Goal: Navigation & Orientation: Locate item on page

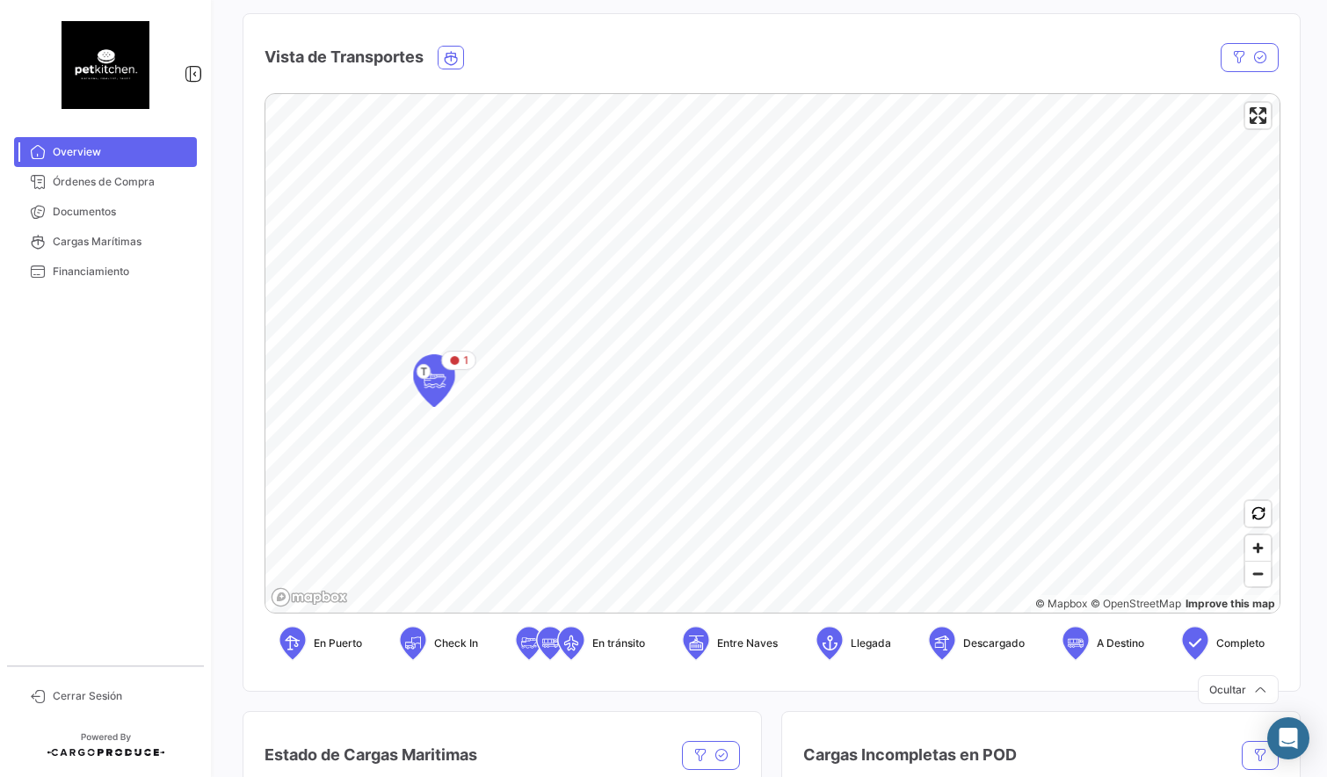
scroll to position [270, 0]
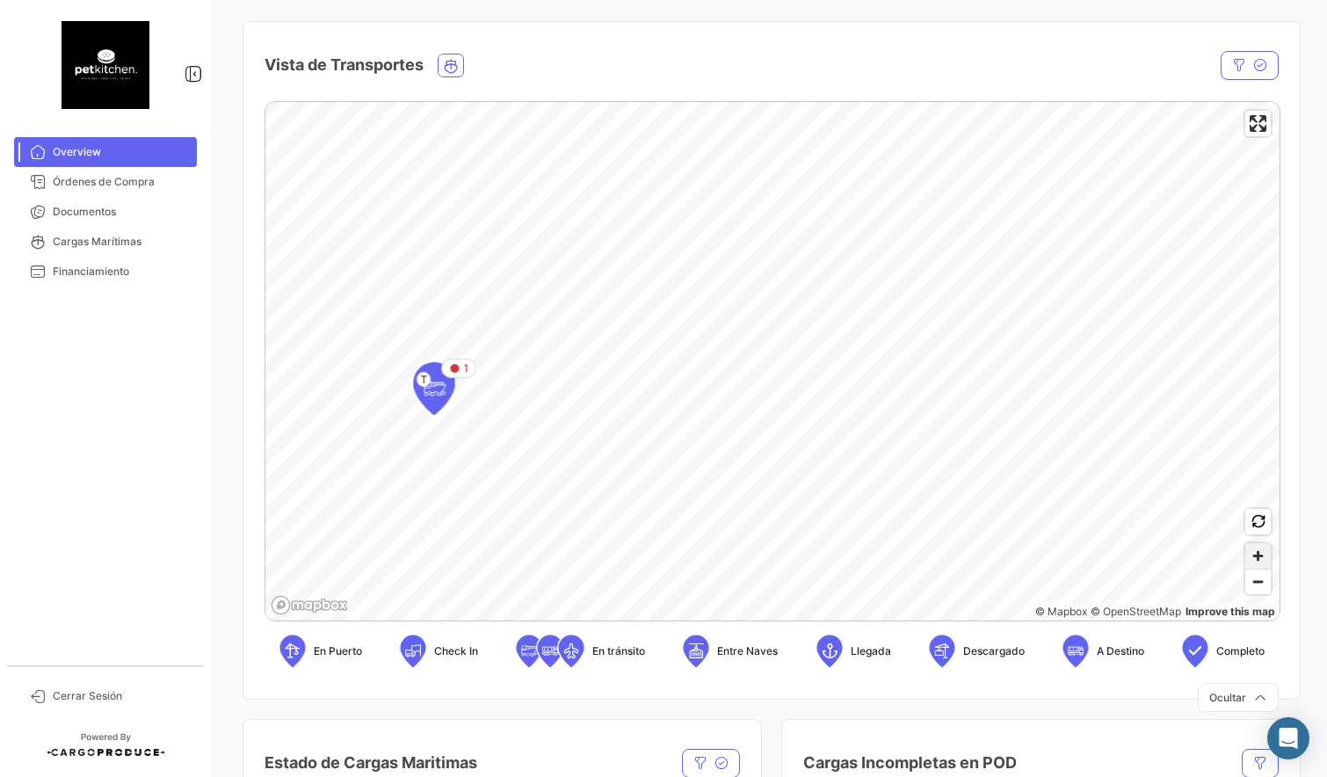
click at [1256, 560] on span "Zoom in" at bounding box center [1258, 555] width 25 height 25
click at [1261, 563] on span "Zoom in" at bounding box center [1258, 555] width 25 height 25
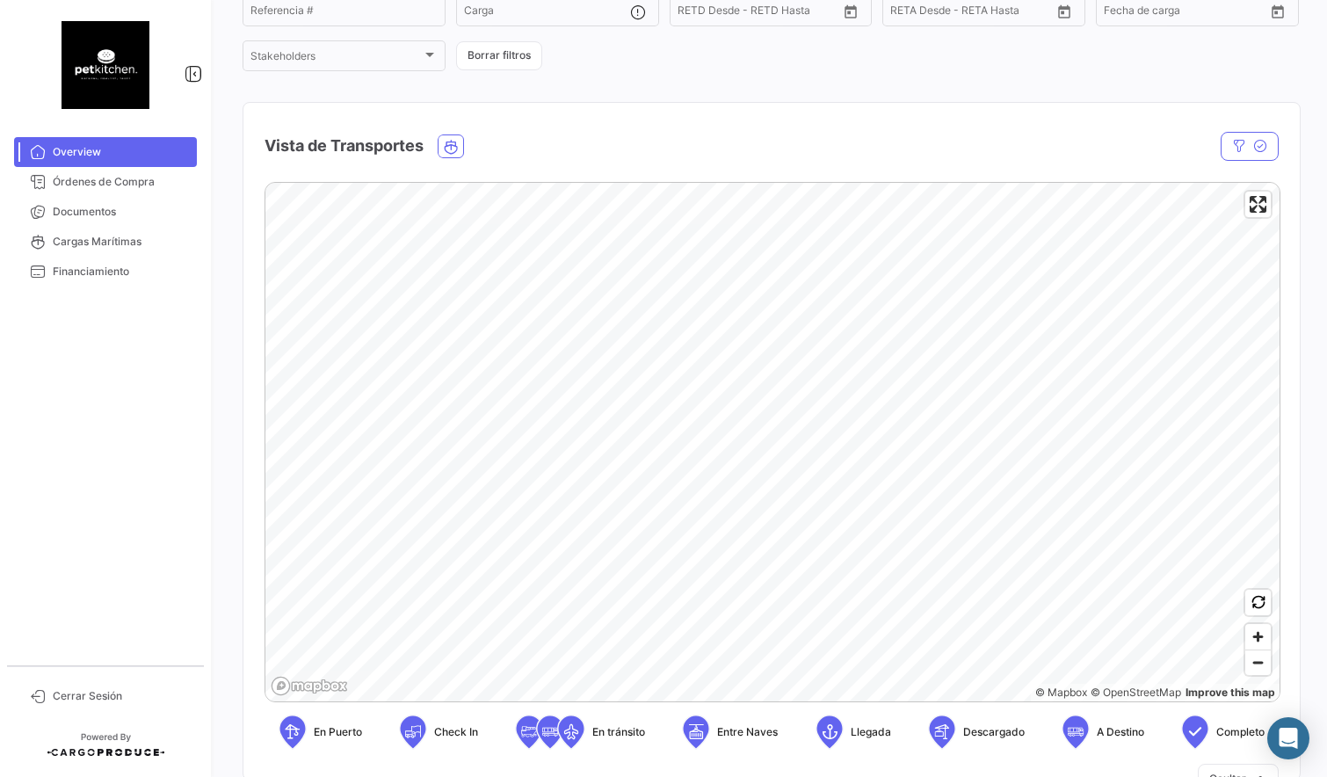
scroll to position [211, 0]
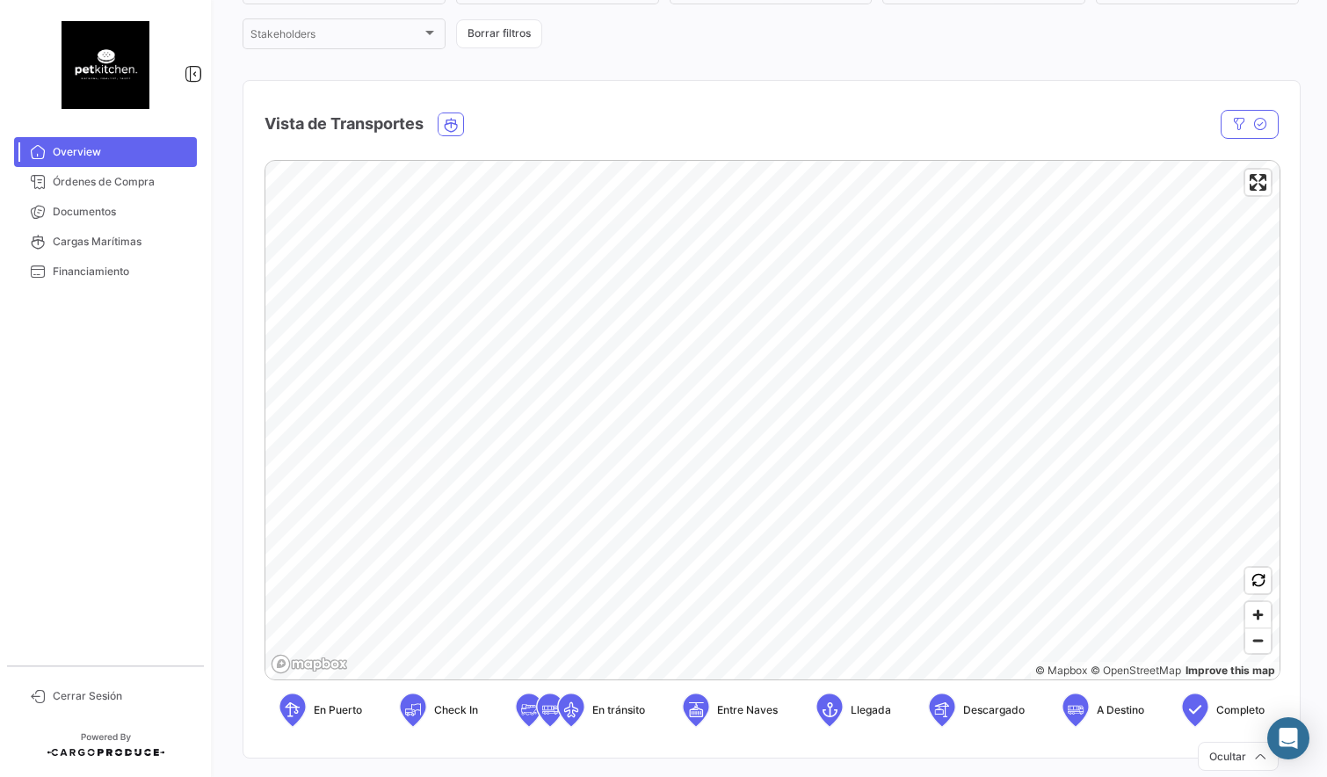
click at [785, 711] on div "© Mapbox © OpenStreetMap Improve this map En Puerto Check In En tránsito Entre …" at bounding box center [772, 451] width 1014 height 582
click at [1260, 647] on span "Zoom out" at bounding box center [1258, 641] width 25 height 25
click at [1262, 648] on span "Zoom out" at bounding box center [1258, 641] width 25 height 25
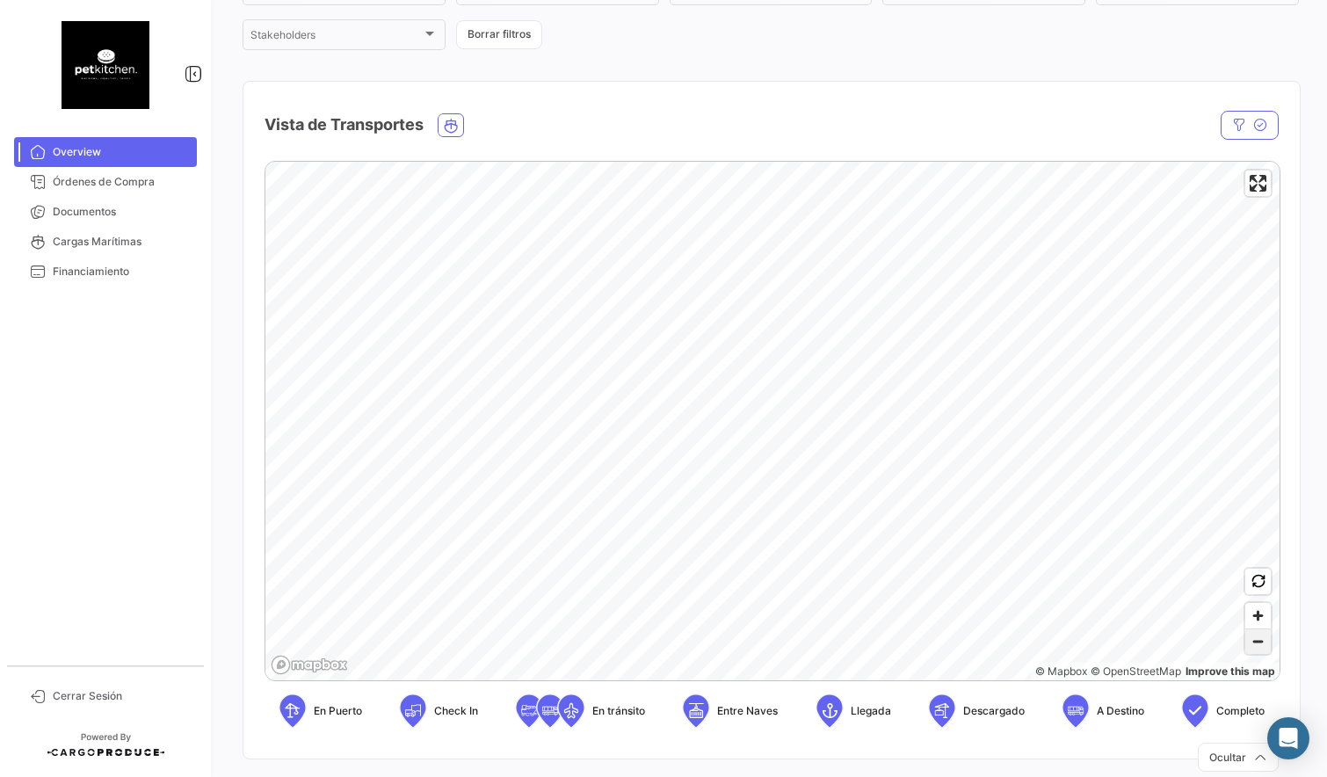
click at [1261, 648] on span "Zoom out" at bounding box center [1258, 641] width 25 height 25
click at [1262, 648] on span "Zoom out" at bounding box center [1258, 641] width 25 height 25
click at [1261, 648] on span "Zoom out" at bounding box center [1258, 641] width 25 height 25
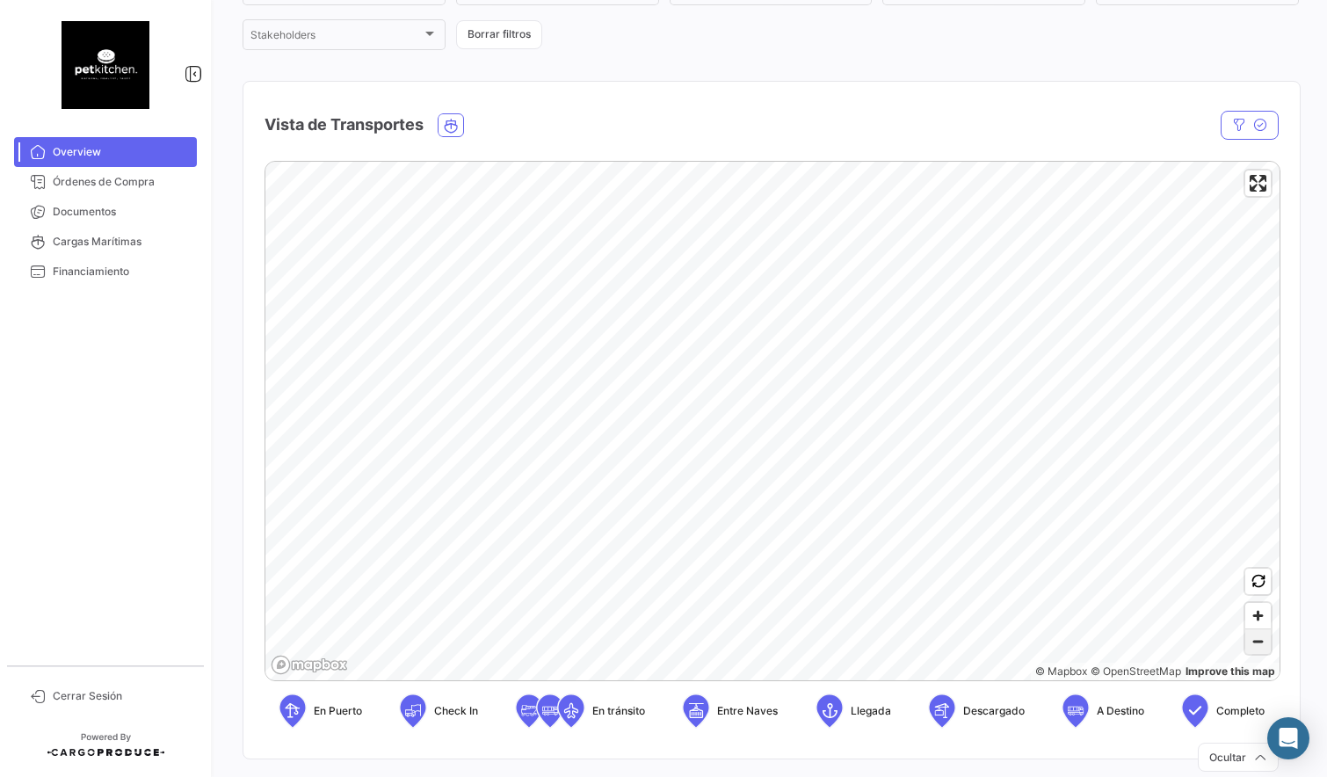
click at [1261, 648] on span "Zoom out" at bounding box center [1258, 641] width 25 height 25
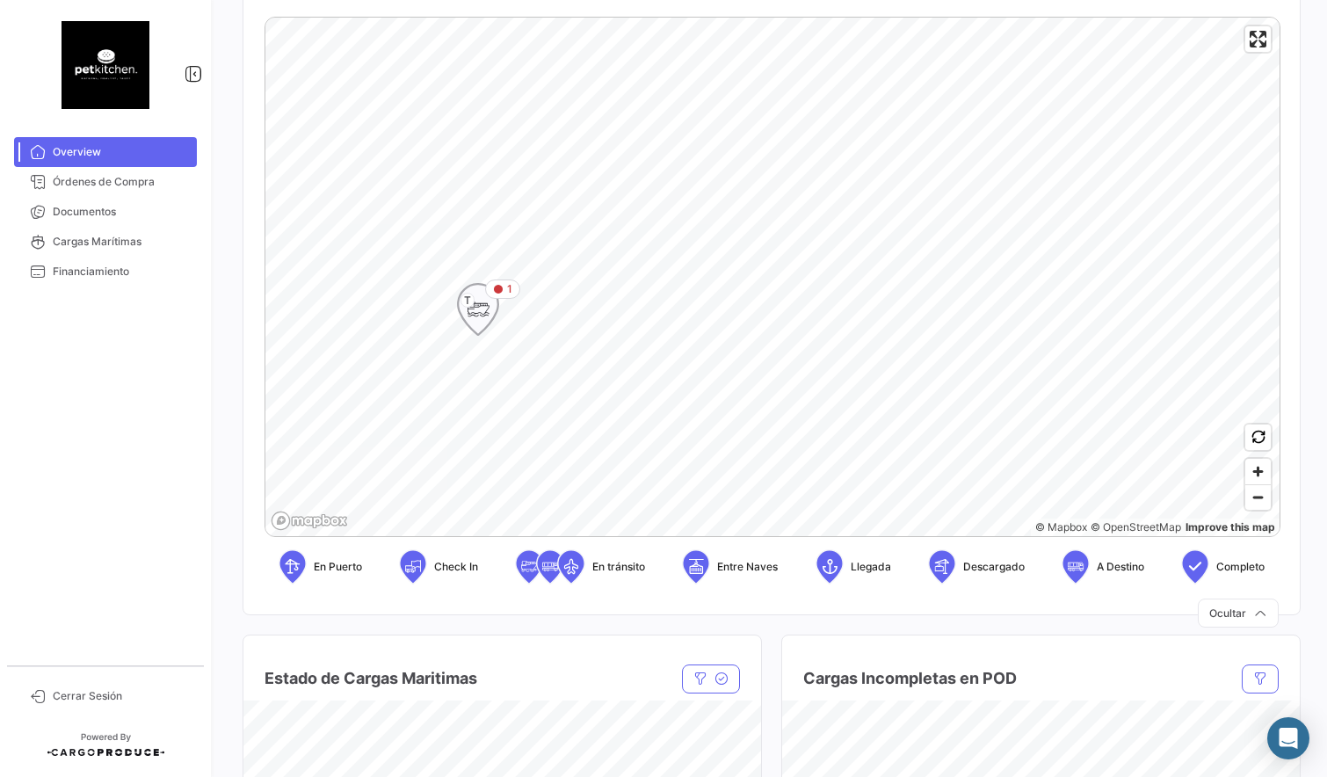
scroll to position [354, 0]
